Goal: Information Seeking & Learning: Find specific fact

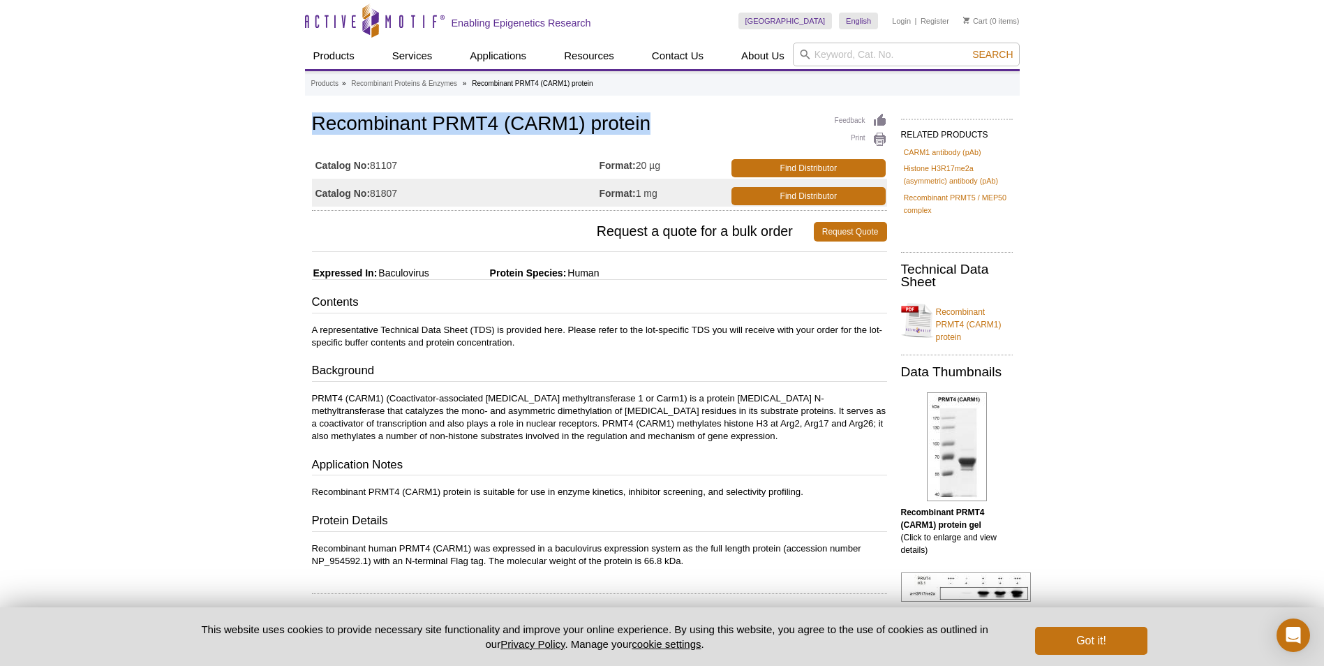
drag, startPoint x: 667, startPoint y: 125, endPoint x: 274, endPoint y: 109, distance: 393.4
copy h1 "Recombinant PRMT4 (CARM1) protein"
drag, startPoint x: 401, startPoint y: 194, endPoint x: 374, endPoint y: 194, distance: 27.2
click at [374, 194] on td "Catalog No: 81807" at bounding box center [456, 193] width 288 height 28
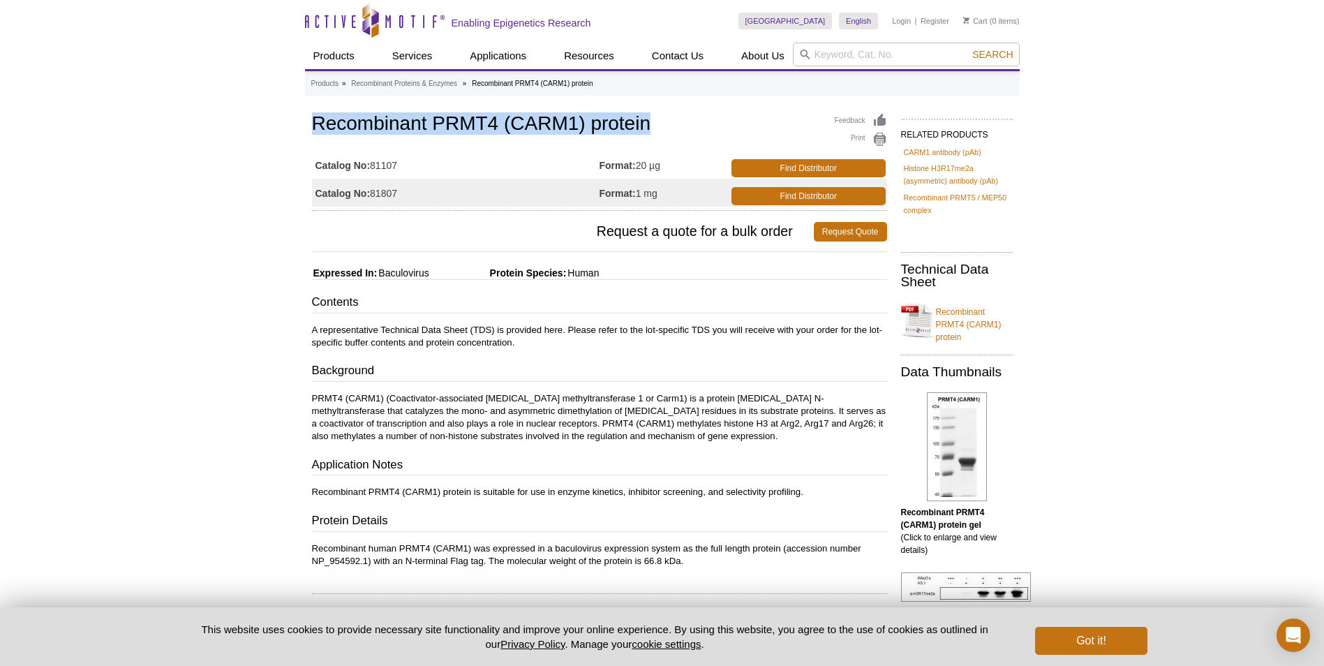
copy td "81807"
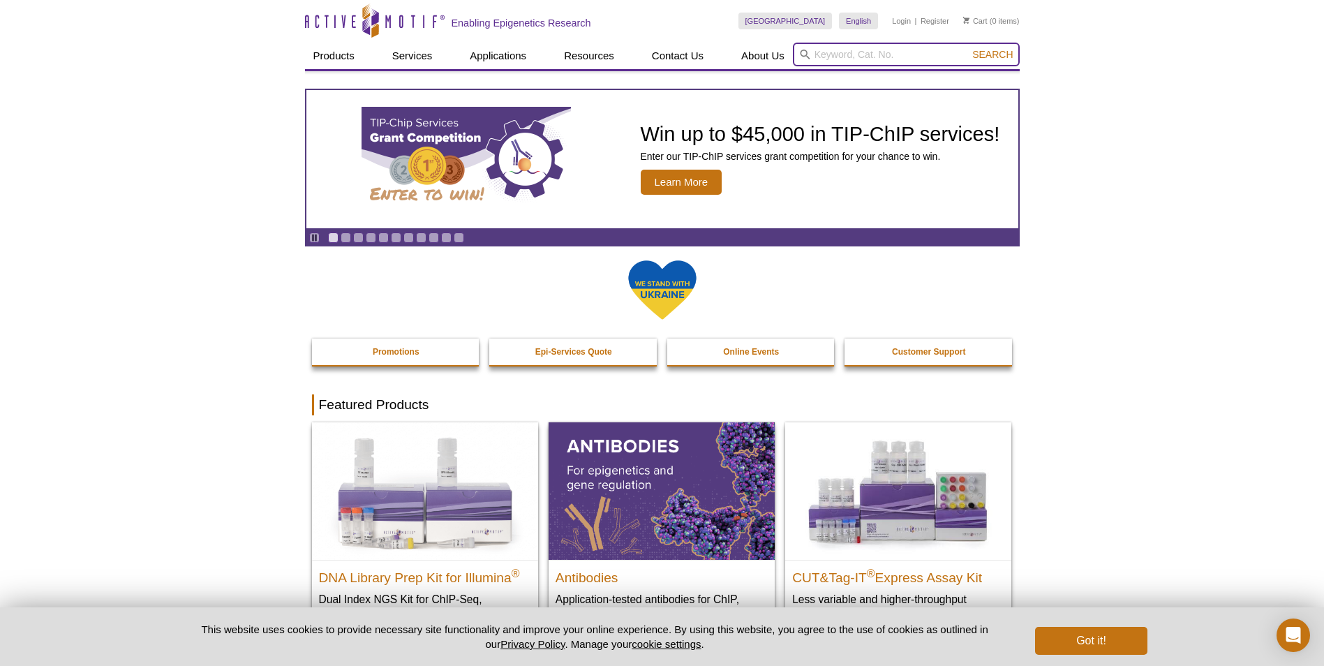
click at [841, 57] on input "search" at bounding box center [906, 55] width 227 height 24
type input "prmt6"
click at [968, 48] on button "Search" at bounding box center [992, 54] width 49 height 13
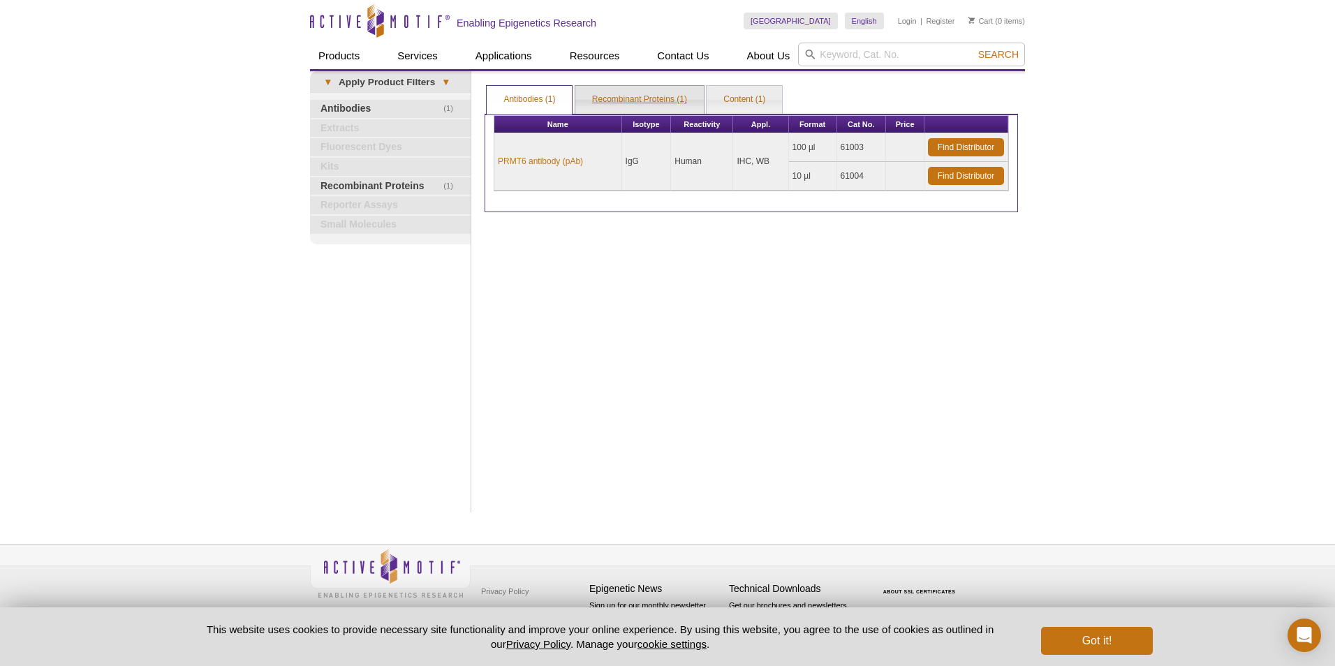
click at [665, 105] on link "Recombinant Proteins (1)" at bounding box center [639, 100] width 128 height 28
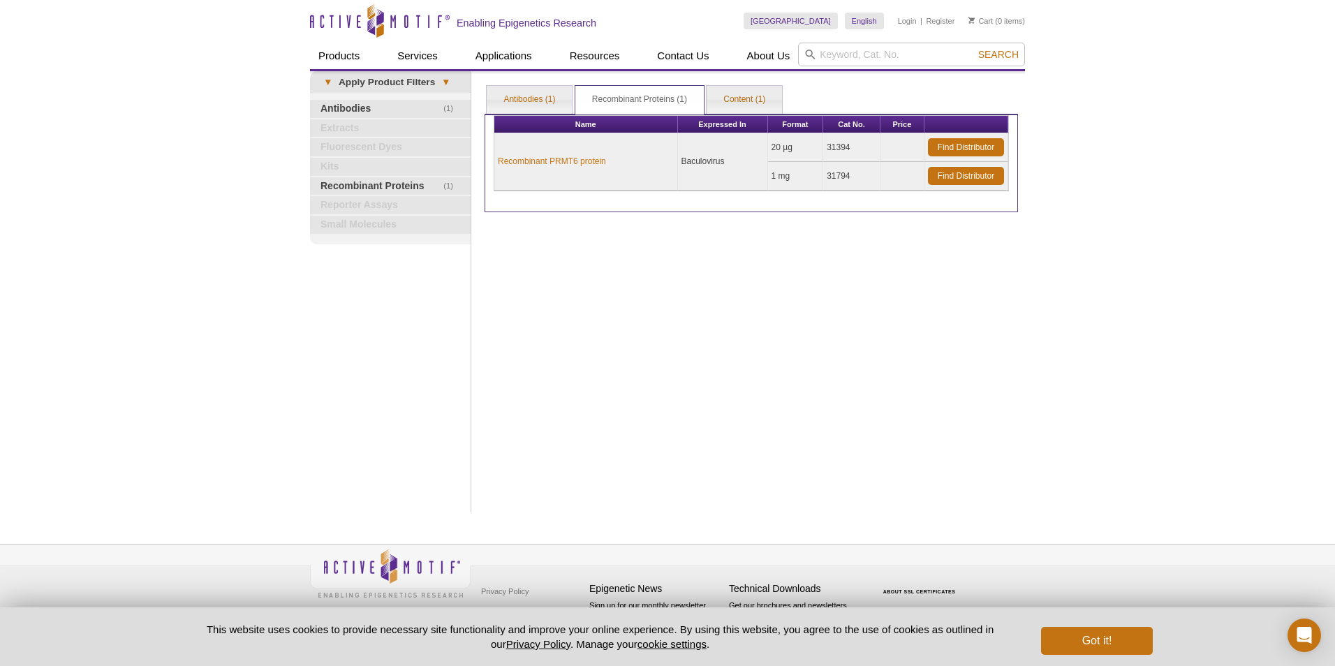
drag, startPoint x: 852, startPoint y: 145, endPoint x: 823, endPoint y: 147, distance: 29.4
click at [823, 147] on td "31394" at bounding box center [851, 147] width 57 height 29
click at [571, 165] on link "Recombinant PRMT6 protein" at bounding box center [552, 161] width 108 height 13
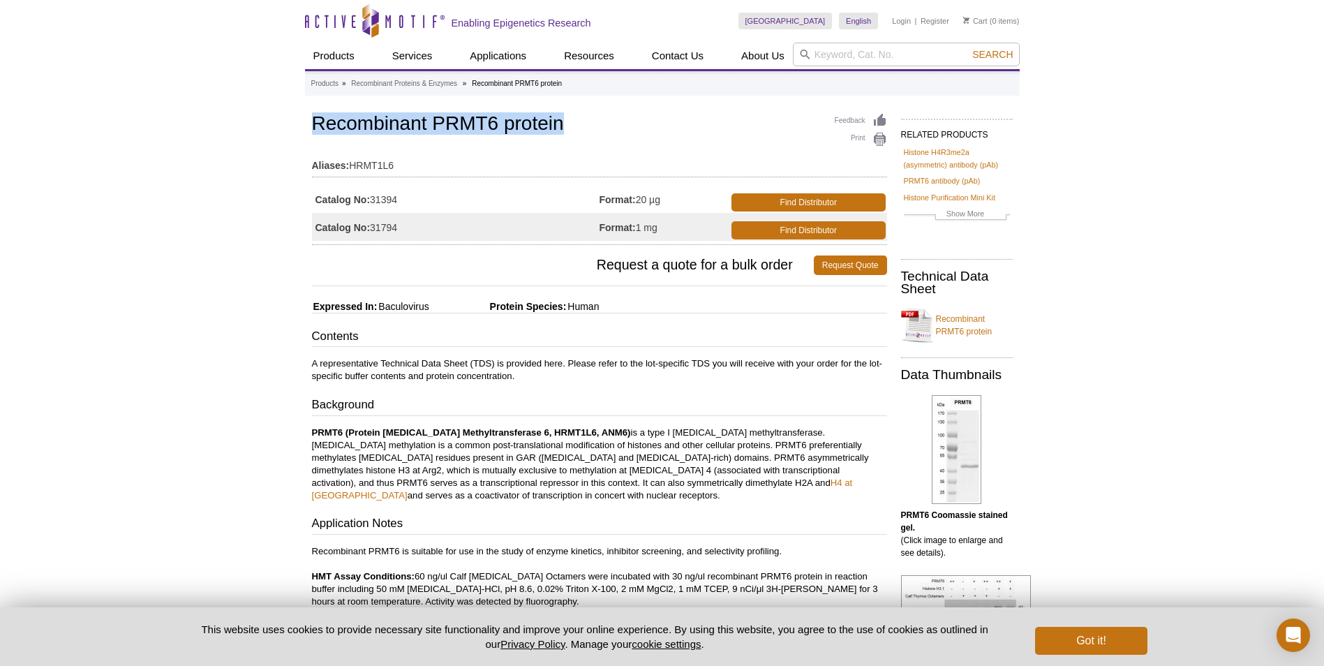
drag, startPoint x: 572, startPoint y: 124, endPoint x: 295, endPoint y: 120, distance: 277.2
click at [295, 120] on div "Active Motif Logo Enabling Epigenetics Research 0 Search Skip to content Active…" at bounding box center [662, 567] width 1324 height 1135
copy h1 "Recombinant PRMT6 protein"
drag, startPoint x: 414, startPoint y: 199, endPoint x: 373, endPoint y: 203, distance: 40.7
click at [373, 203] on td "Catalog No: 31394" at bounding box center [456, 199] width 288 height 28
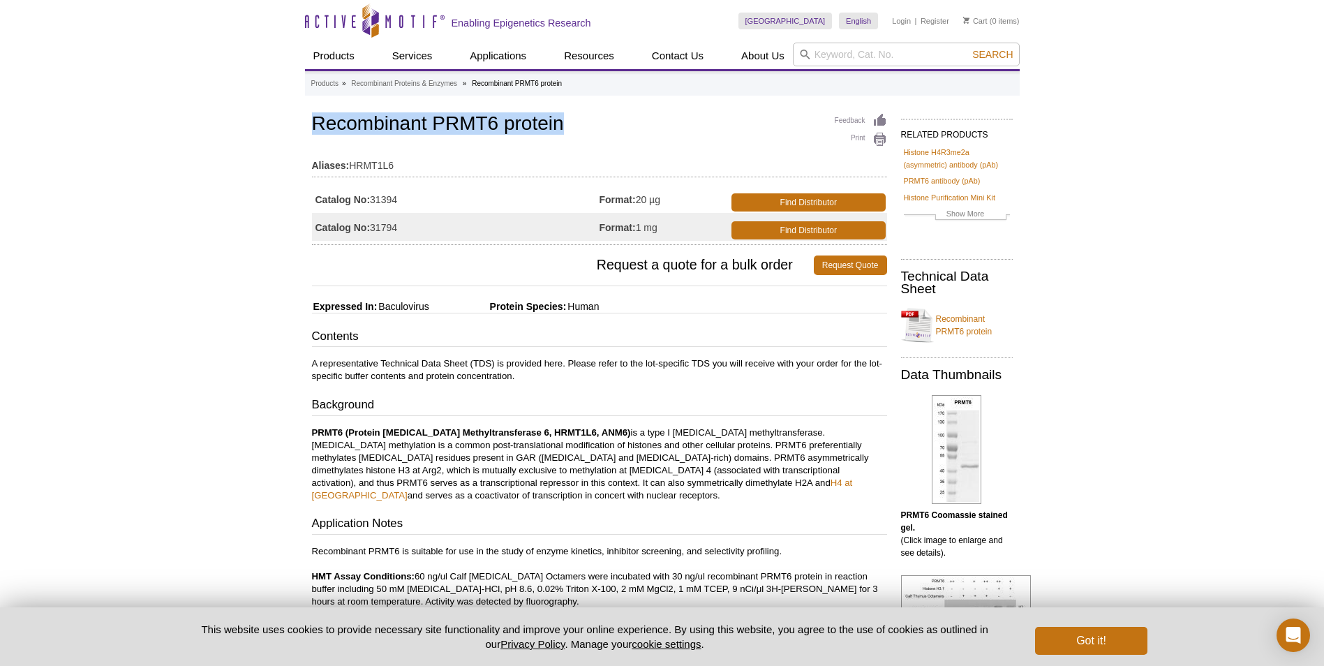
copy td "31394"
drag, startPoint x: 438, startPoint y: 308, endPoint x: 381, endPoint y: 309, distance: 56.6
click at [381, 309] on div "Feedback Print Recombinant PRMT6 protein Aliases: HRMT1L6 Catalog No: 31394 For…" at bounding box center [596, 545] width 582 height 871
copy div "Baculovirus"
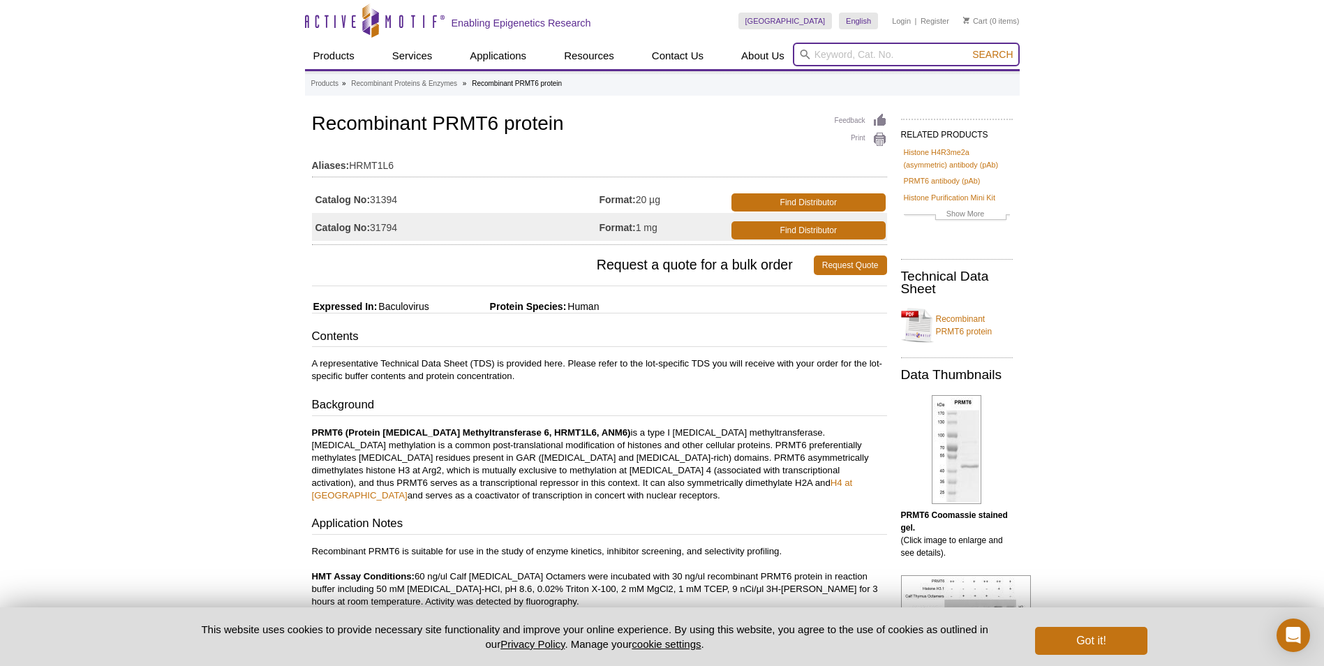
click at [843, 54] on input "search" at bounding box center [906, 55] width 227 height 24
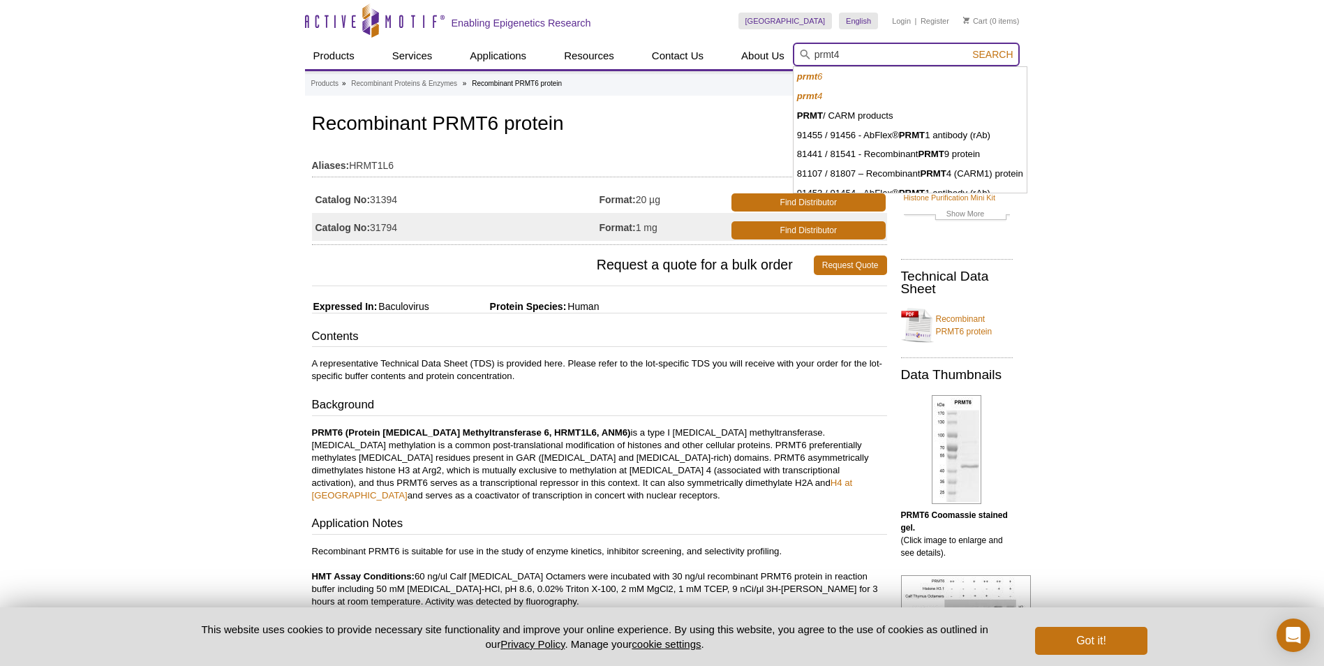
click at [968, 48] on button "Search" at bounding box center [992, 54] width 49 height 13
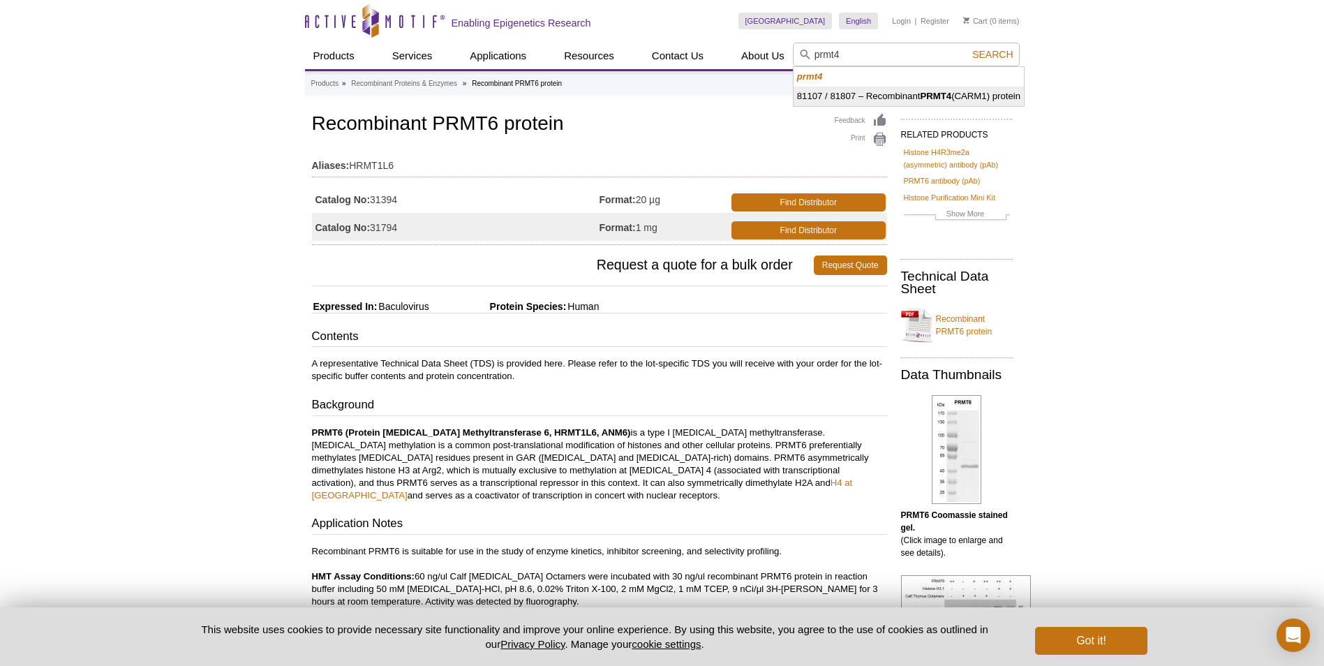
click at [910, 96] on li "81107 / 81807 – Recombinant PRMT4 (CARM1) protein" at bounding box center [909, 97] width 230 height 20
type input "81107 / 81807 – Recombinant PRMT4 (CARM1) protein"
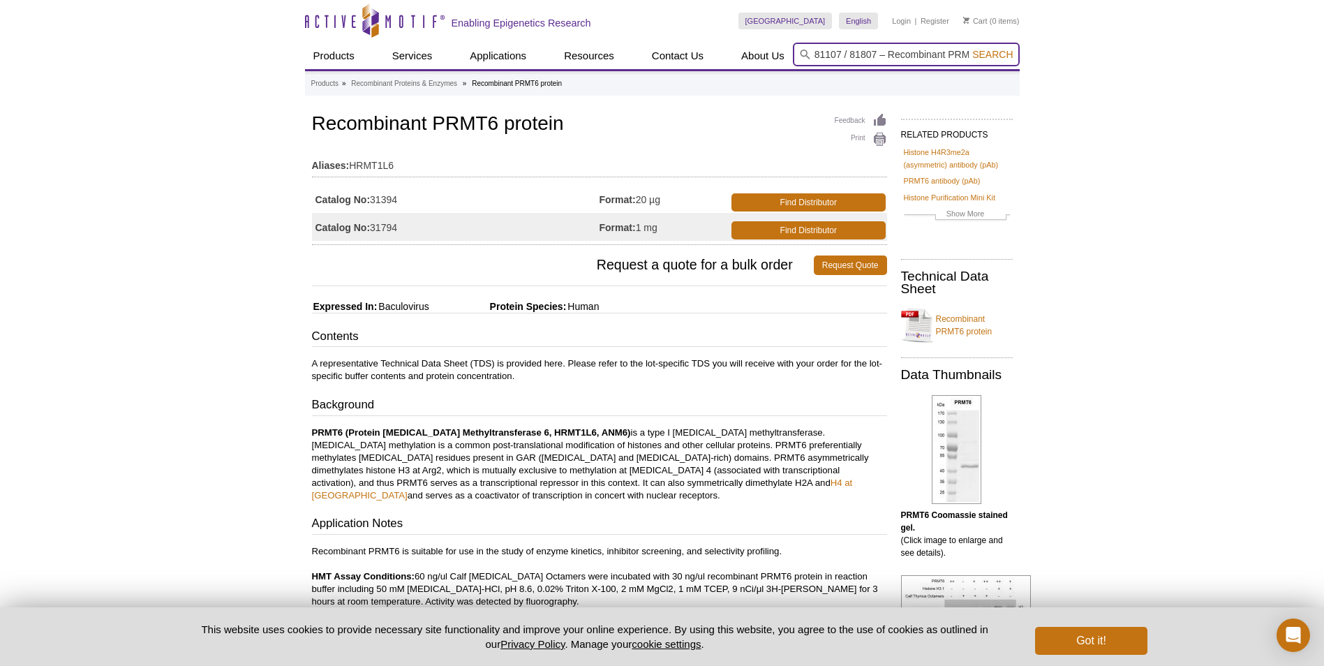
scroll to position [0, 88]
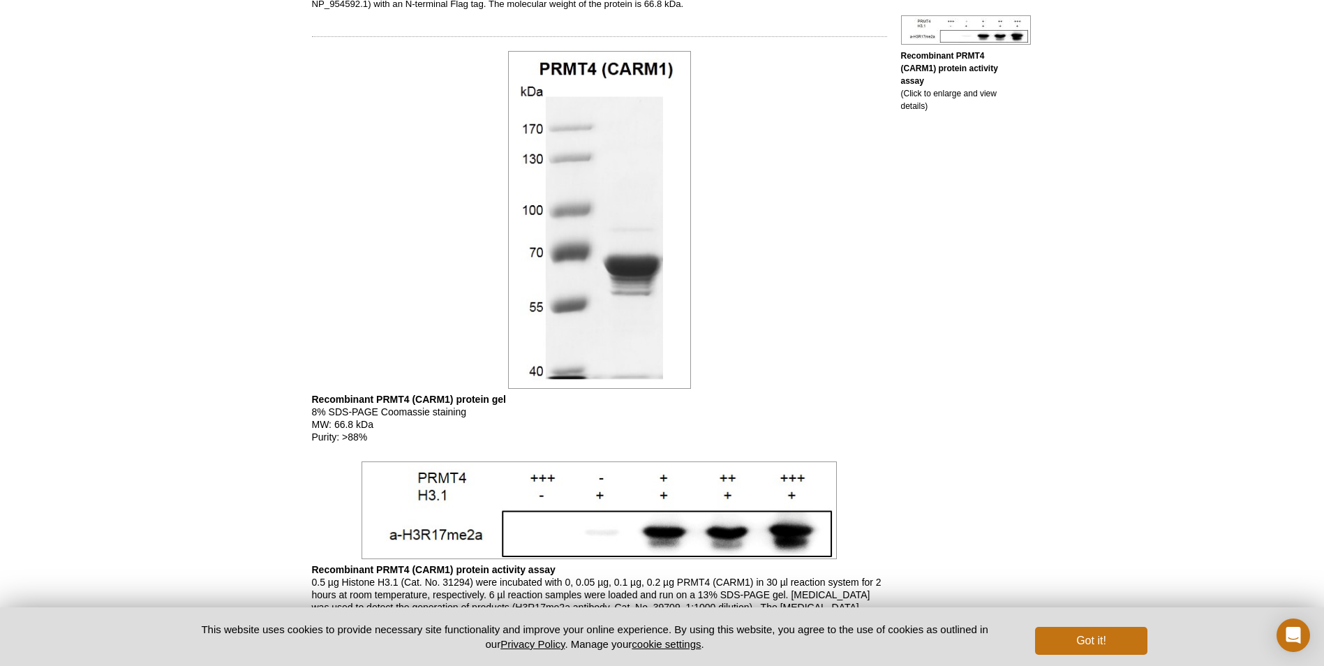
scroll to position [558, 0]
